Goal: Information Seeking & Learning: Learn about a topic

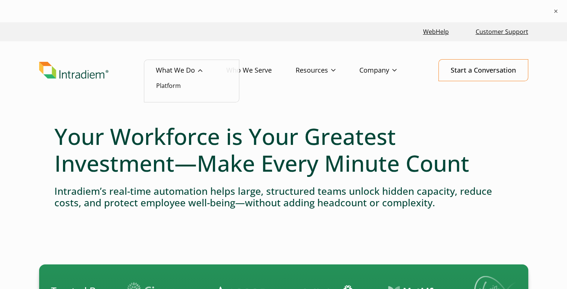
click at [182, 70] on link "What We Do" at bounding box center [191, 71] width 70 height 22
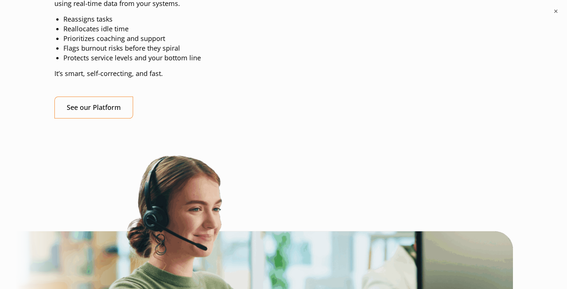
scroll to position [745, 0]
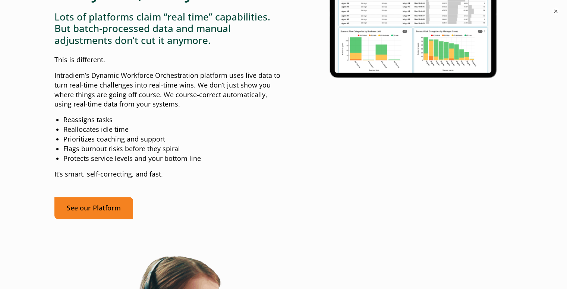
click at [94, 219] on link "See our Platform" at bounding box center [93, 208] width 79 height 22
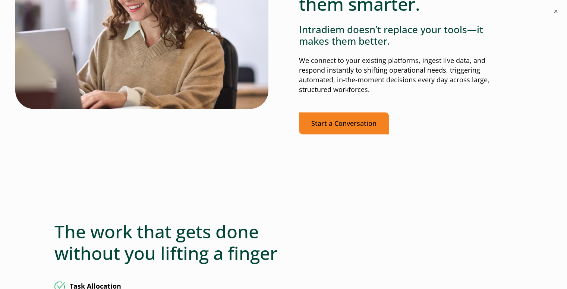
scroll to position [1714, 0]
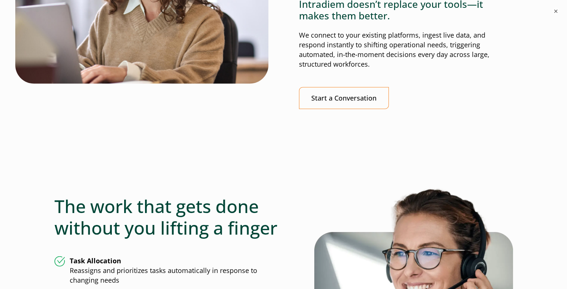
click at [294, 146] on div at bounding box center [283, 149] width 458 height 56
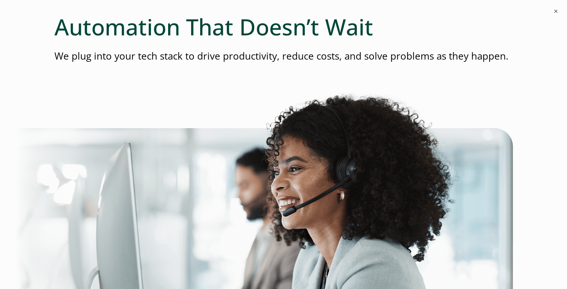
scroll to position [0, 0]
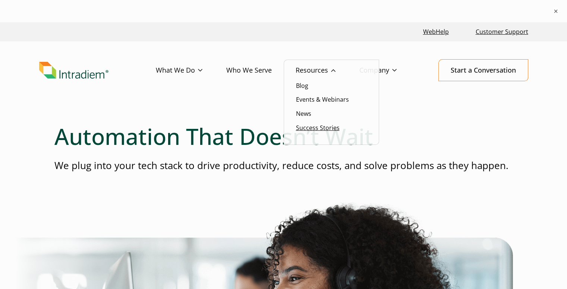
click at [312, 127] on link "Success Stories" at bounding box center [318, 128] width 44 height 8
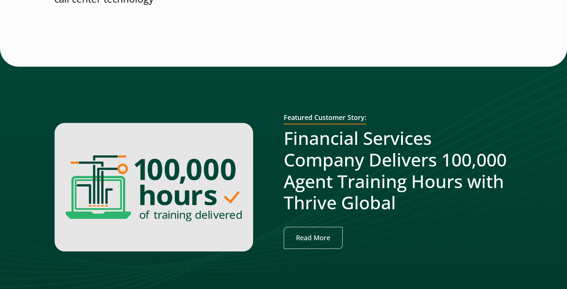
scroll to position [261, 0]
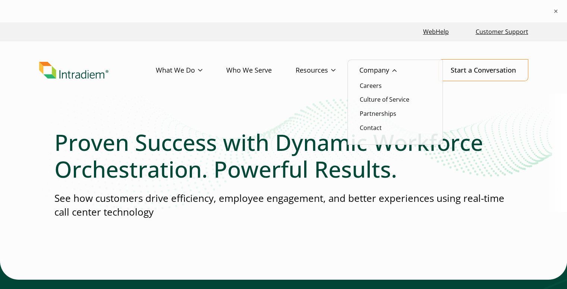
click at [376, 69] on link "Company" at bounding box center [389, 71] width 61 height 22
